Goal: Task Accomplishment & Management: Manage account settings

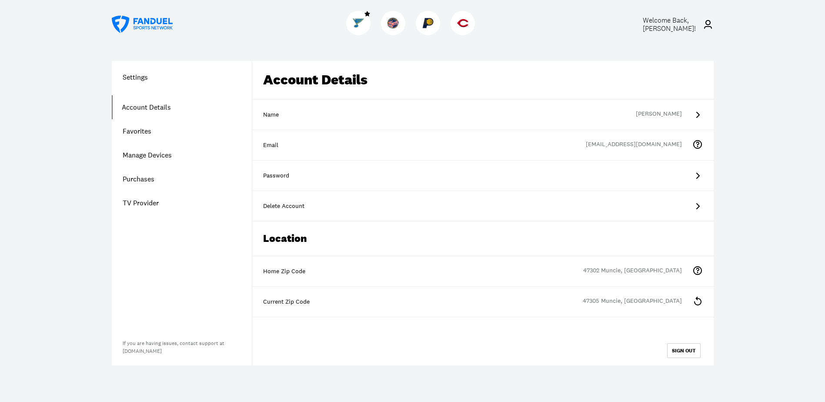
click at [160, 107] on link "Account Details" at bounding box center [182, 107] width 140 height 24
click at [147, 198] on link "TV Provider" at bounding box center [182, 203] width 140 height 24
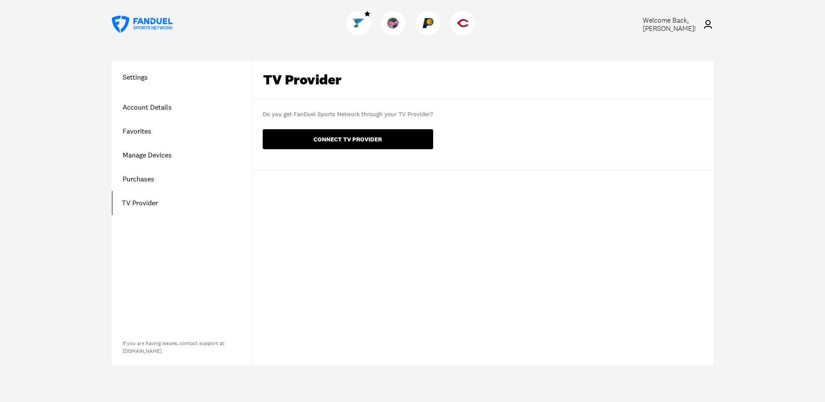
click at [316, 136] on button "CONNECT TV PROVIDER" at bounding box center [348, 139] width 170 height 20
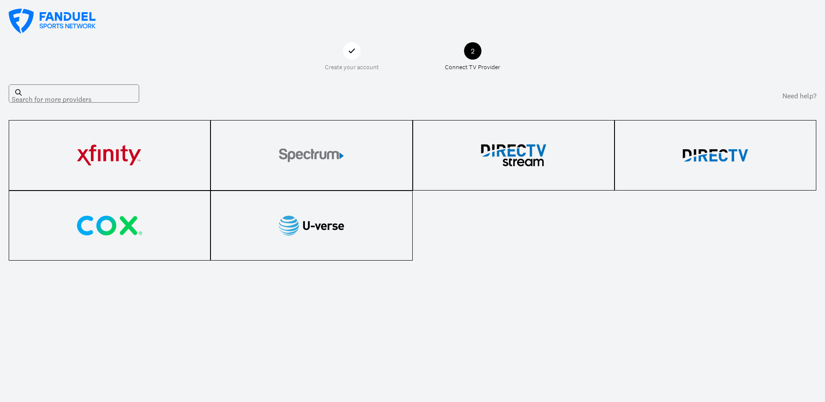
click at [127, 155] on img at bounding box center [109, 155] width 65 height 26
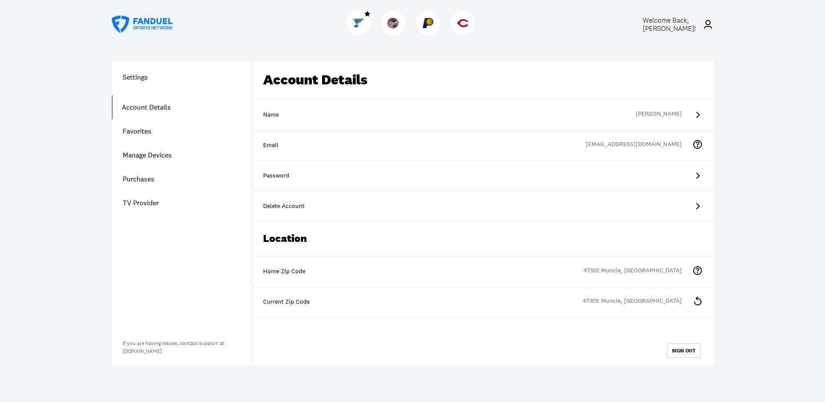
click at [139, 198] on link "TV Provider" at bounding box center [182, 203] width 140 height 24
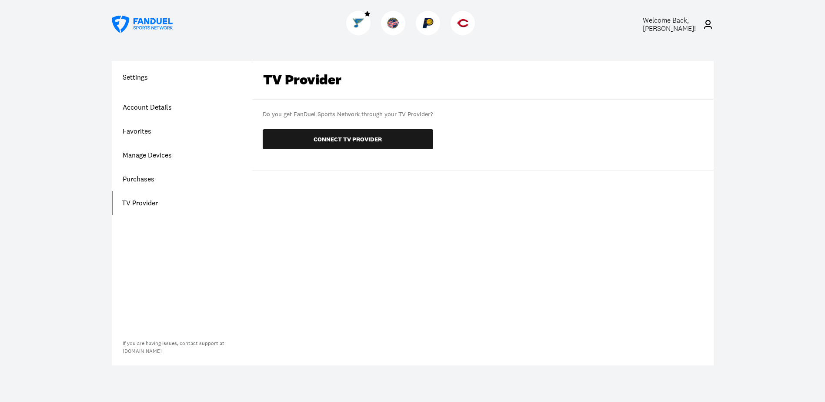
click at [80, 133] on div "Welcome Back, chester cross ! Settings Account Details Favorites Manage Devices…" at bounding box center [412, 201] width 825 height 402
click at [687, 23] on span "Welcome Back, chester cross !" at bounding box center [668, 24] width 53 height 17
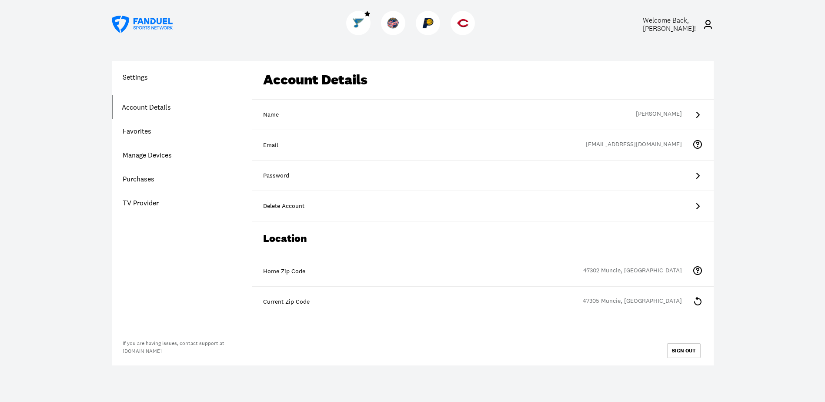
click at [156, 153] on link "Manage Devices" at bounding box center [182, 155] width 140 height 24
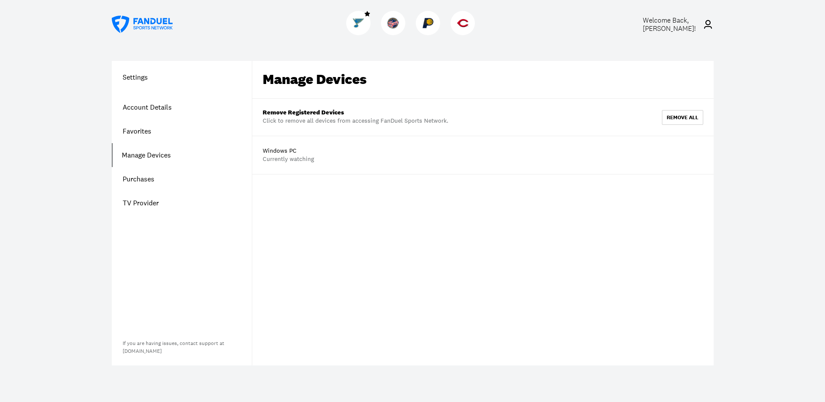
click at [146, 129] on link "Favorites" at bounding box center [182, 131] width 140 height 24
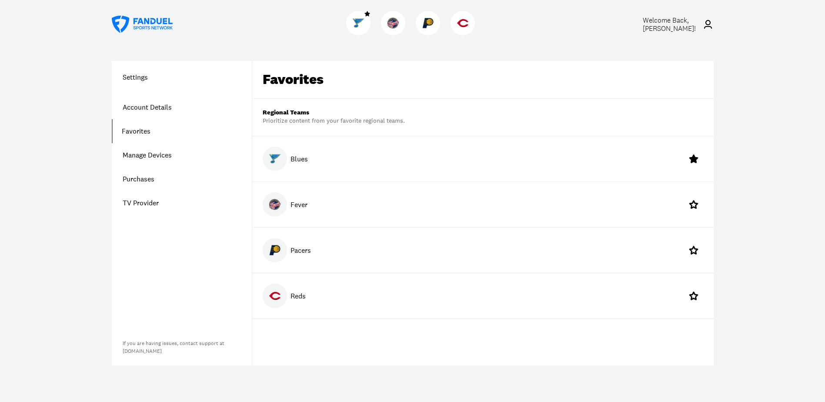
click at [282, 249] on div at bounding box center [275, 250] width 24 height 24
drag, startPoint x: 147, startPoint y: 23, endPoint x: 136, endPoint y: 21, distance: 11.0
click at [136, 21] on icon at bounding box center [142, 24] width 61 height 17
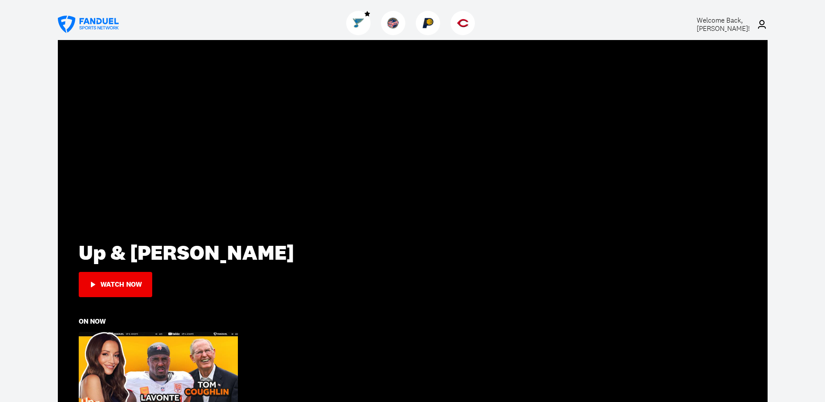
click at [382, 205] on div "Up & Adams Watch Now" at bounding box center [412, 268] width 709 height 456
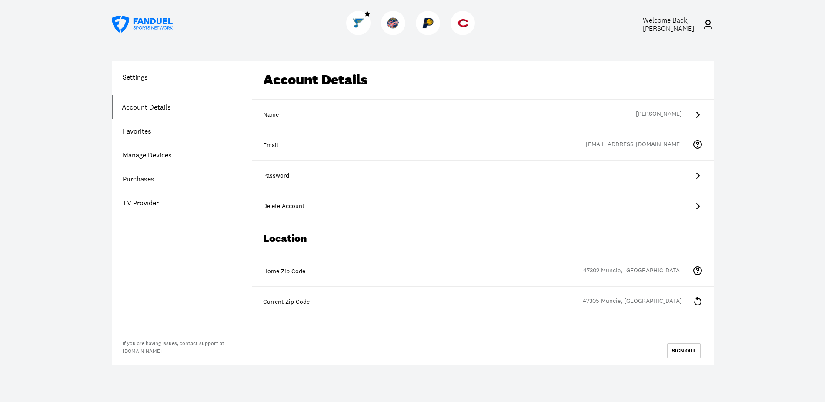
click at [139, 78] on h1 "Settings" at bounding box center [182, 77] width 140 height 10
click at [134, 103] on link "Account Details" at bounding box center [182, 107] width 140 height 24
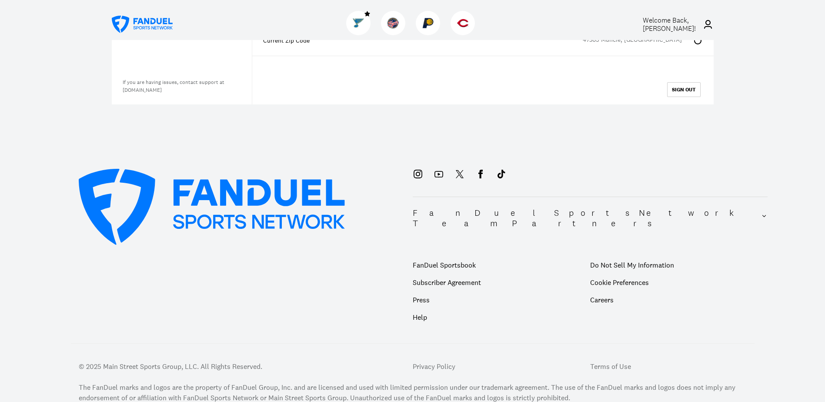
scroll to position [290, 0]
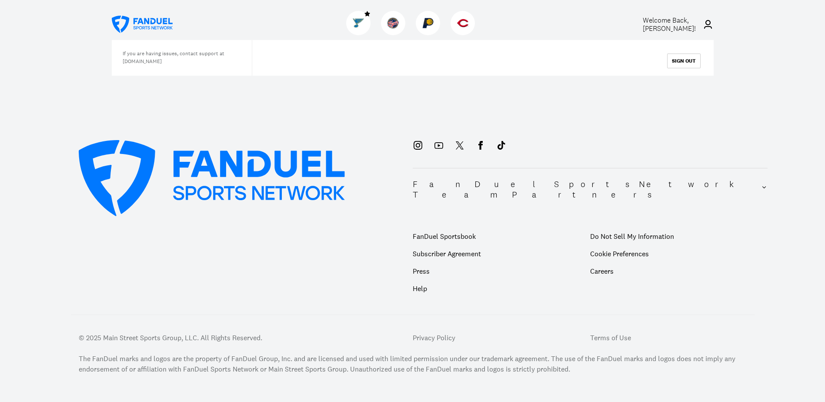
click at [420, 280] on p "Help" at bounding box center [501, 288] width 177 height 17
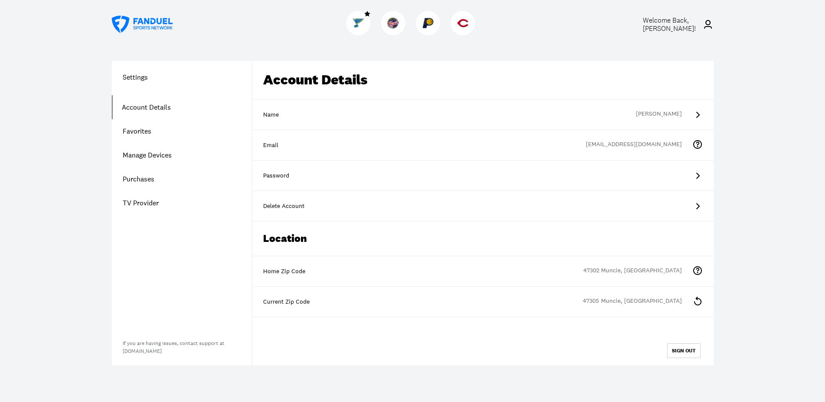
click at [697, 172] on icon at bounding box center [697, 175] width 10 height 10
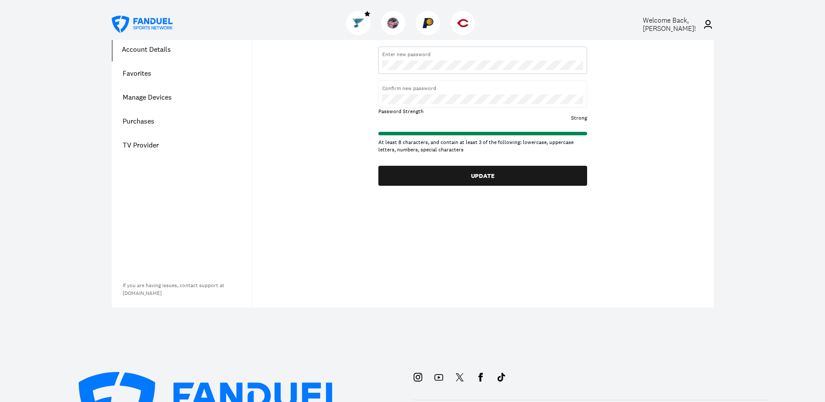
scroll to position [43, 0]
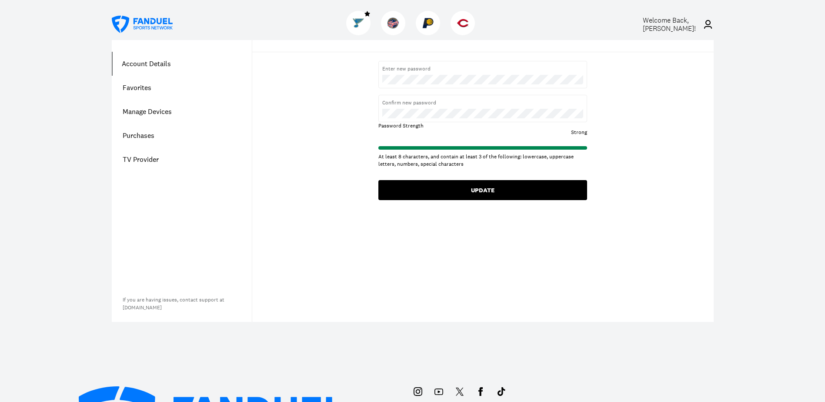
click at [472, 189] on button "UPDATE" at bounding box center [482, 190] width 209 height 20
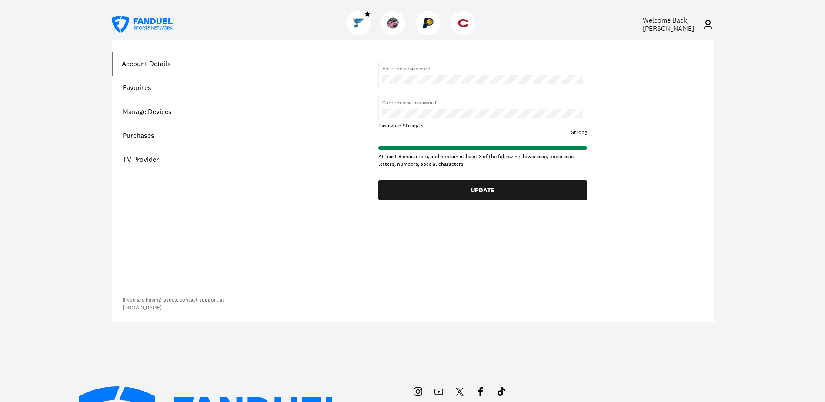
click at [641, 193] on div "Update Password Enter new password Confirm new password Password Strength Stron…" at bounding box center [482, 108] width 461 height 183
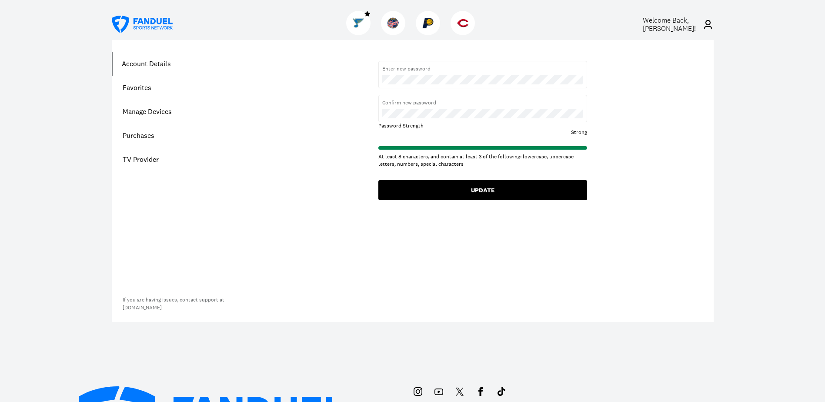
click at [436, 186] on button "UPDATE" at bounding box center [482, 190] width 209 height 20
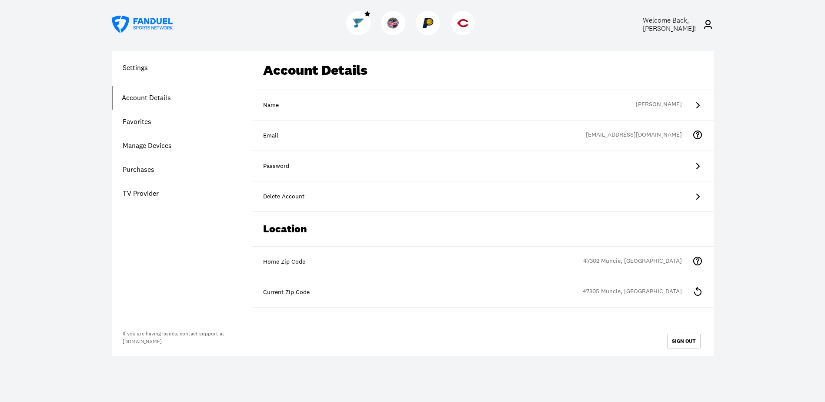
scroll to position [0, 0]
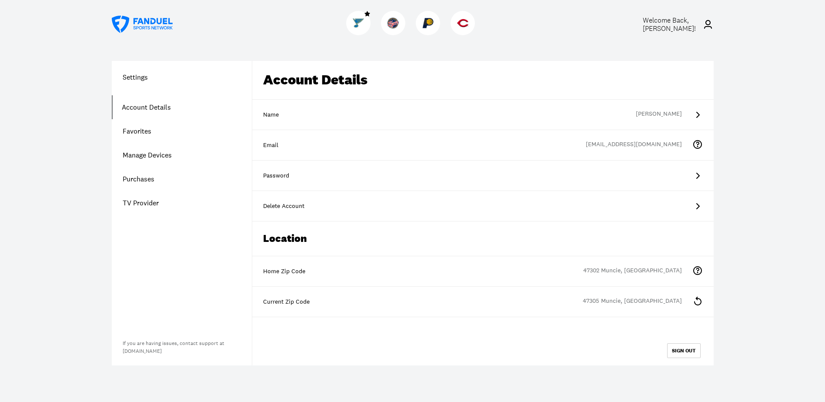
click at [311, 175] on div "Password" at bounding box center [482, 175] width 439 height 9
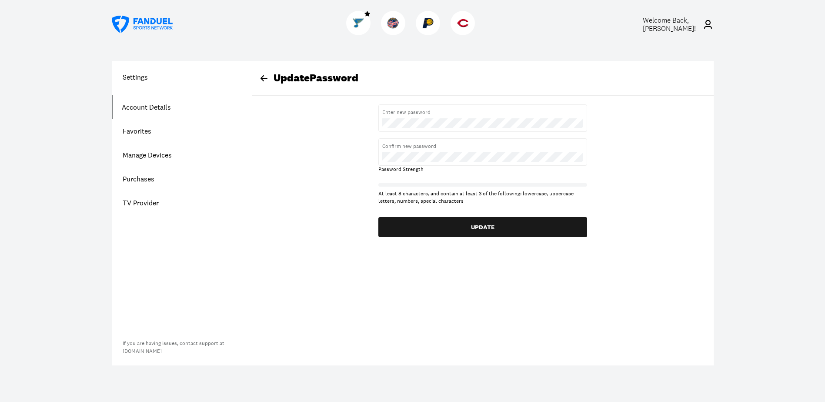
click at [157, 25] on icon at bounding box center [142, 24] width 61 height 17
